Goal: Task Accomplishment & Management: Manage account settings

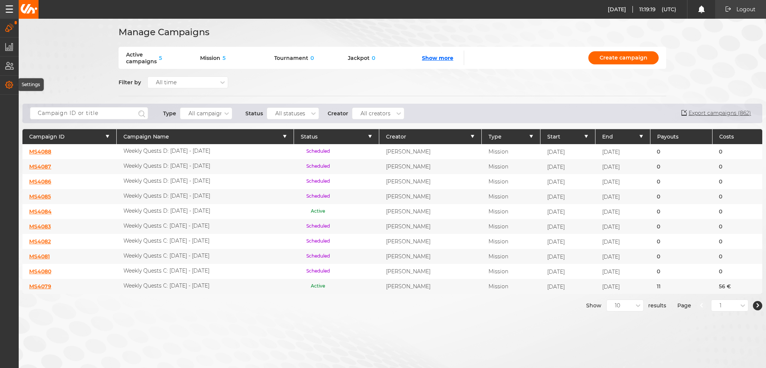
click at [9, 82] on icon "button" at bounding box center [9, 85] width 8 height 8
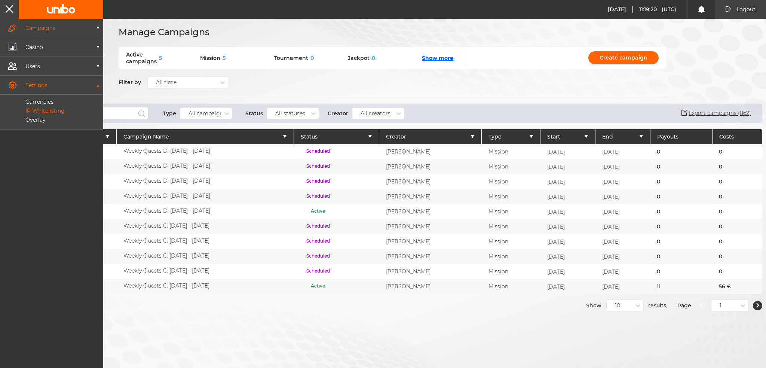
click at [40, 108] on p "IP Whitelisting" at bounding box center [37, 110] width 56 height 7
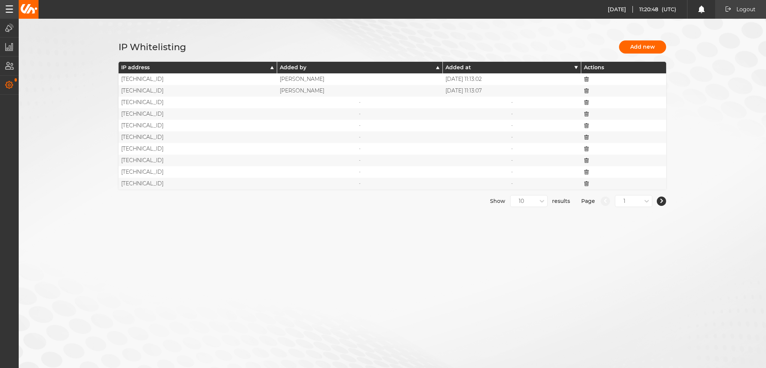
click at [737, 10] on button "Logout" at bounding box center [740, 9] width 51 height 19
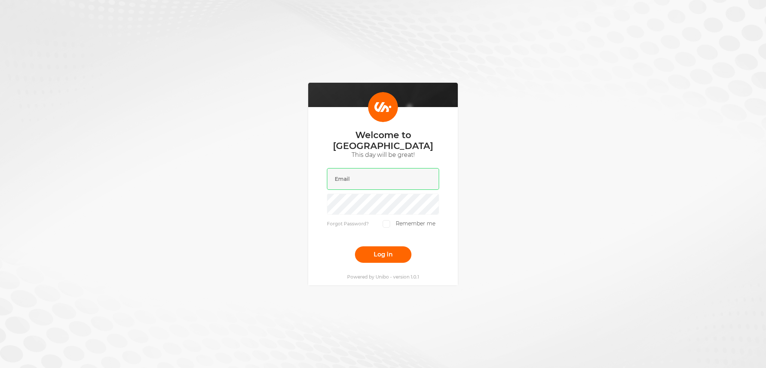
type input "[PERSON_NAME][EMAIL_ADDRESS][DOMAIN_NAME]"
click at [378, 248] on button "Log in" at bounding box center [383, 254] width 56 height 16
